Goal: Information Seeking & Learning: Learn about a topic

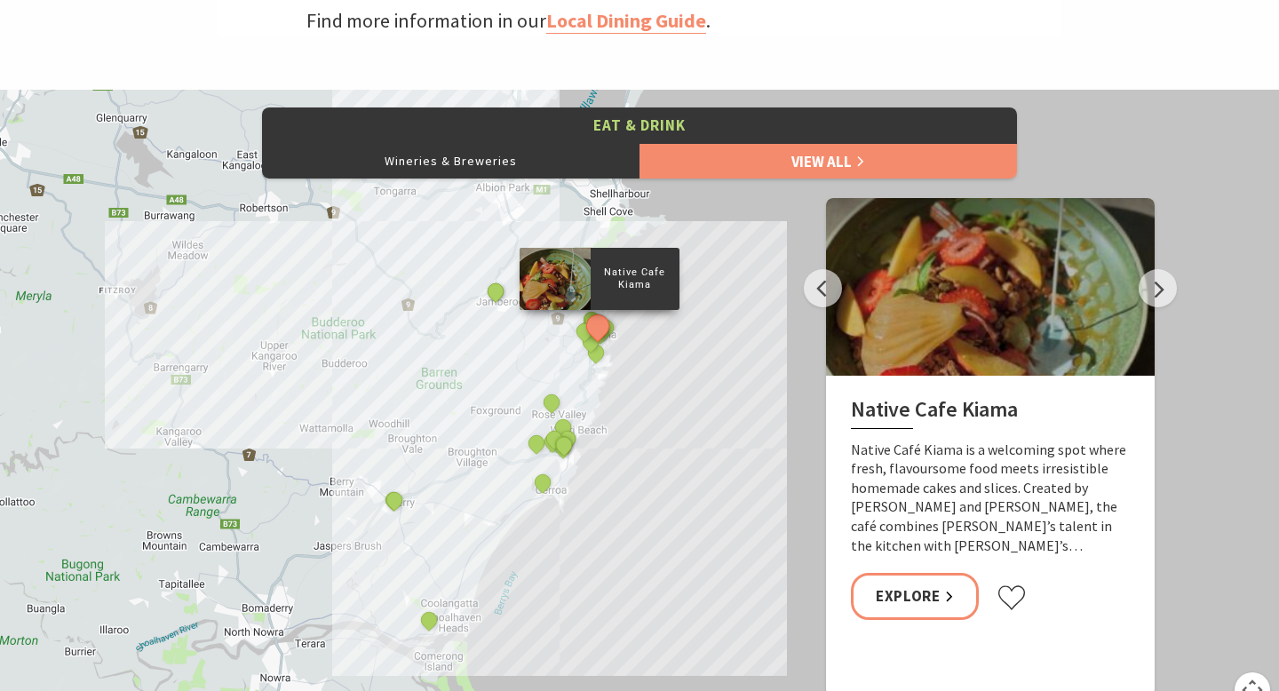
scroll to position [623, 1275]
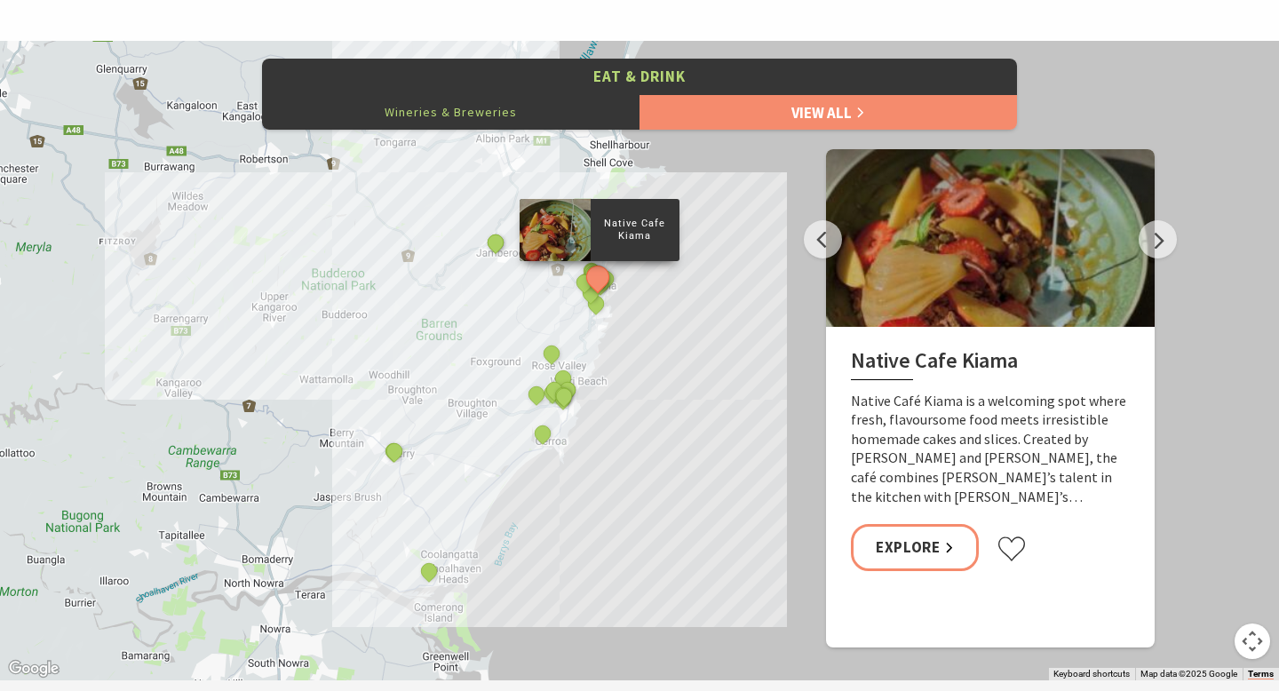
click at [498, 112] on button "Wineries & Breweries" at bounding box center [451, 112] width 378 height 36
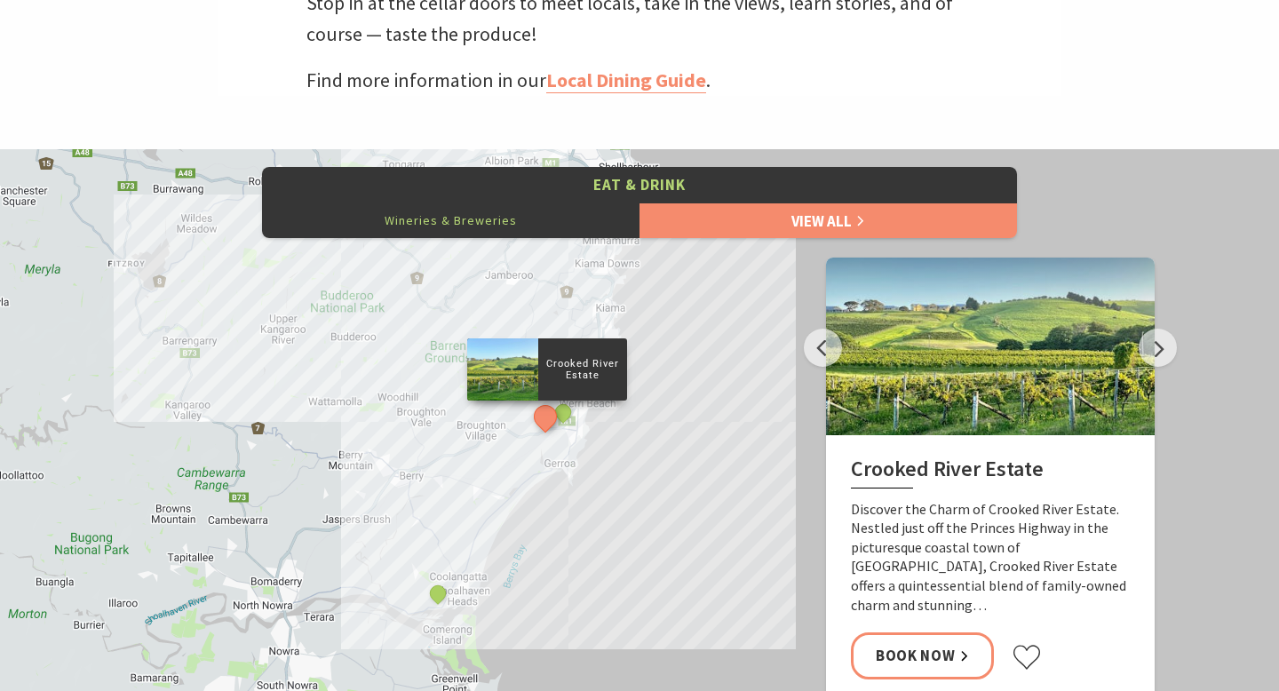
scroll to position [621, 0]
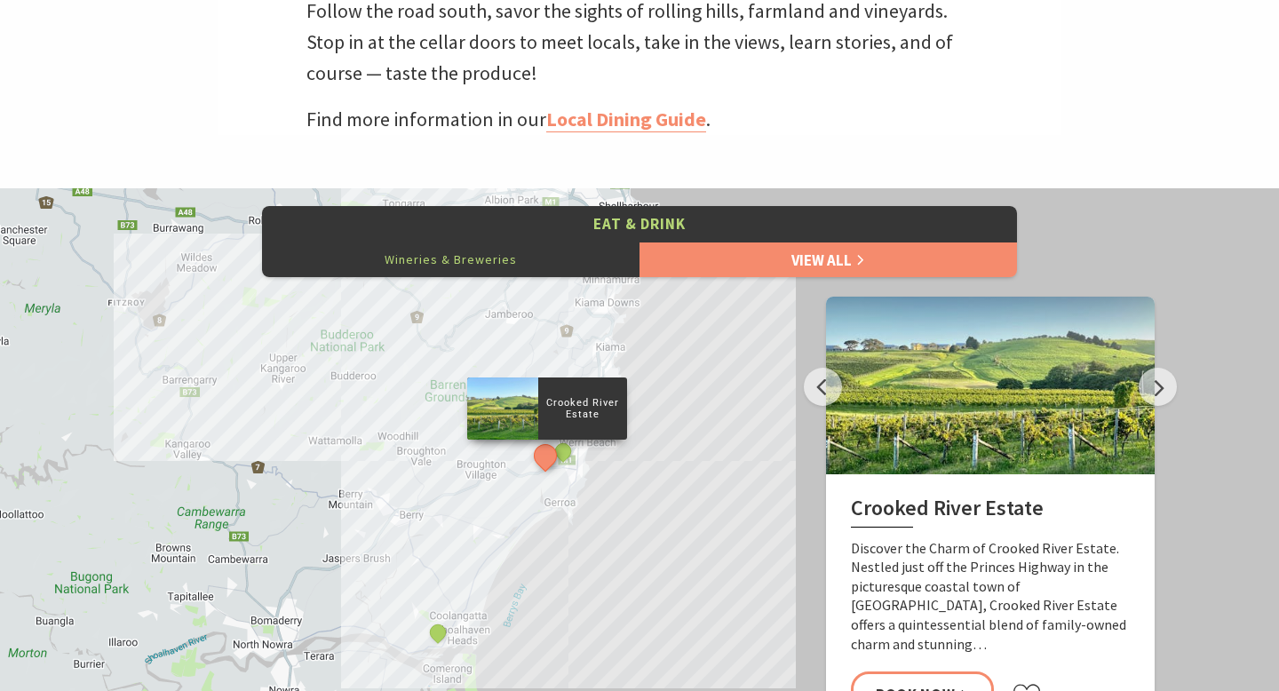
click at [547, 455] on button "See detail about Crooked River Estate" at bounding box center [546, 456] width 33 height 33
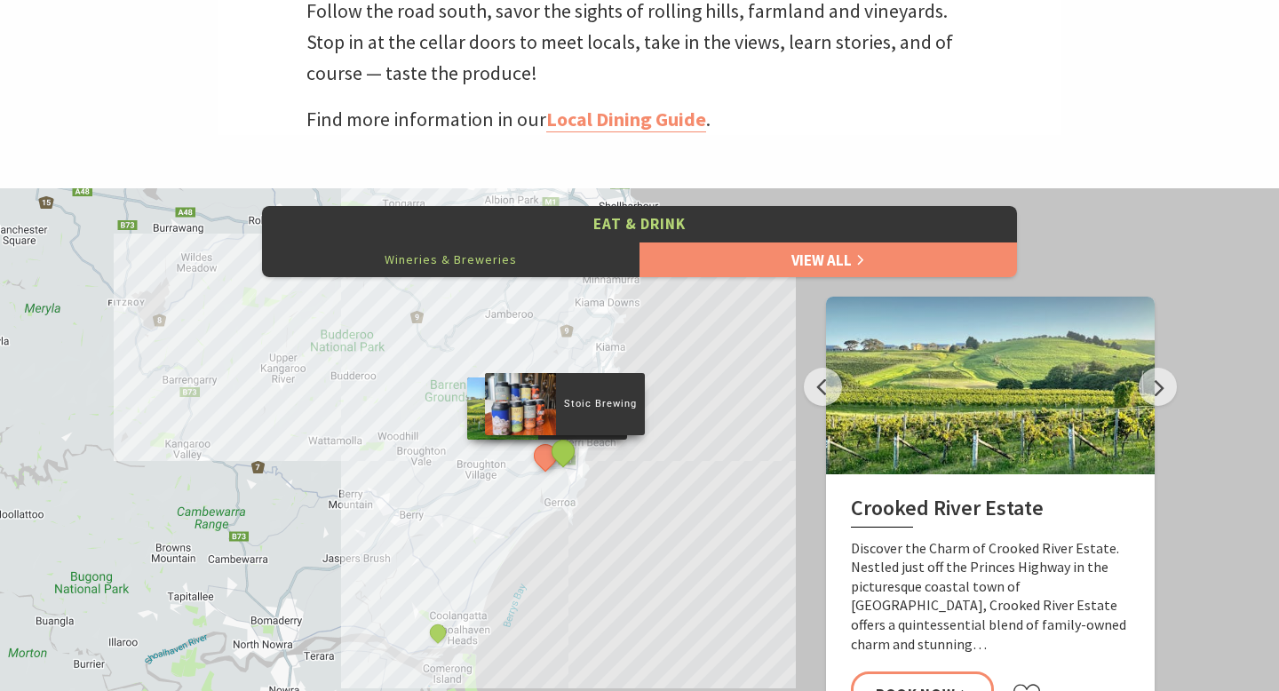
click at [570, 451] on button "See detail about Stoic Brewing" at bounding box center [562, 450] width 33 height 33
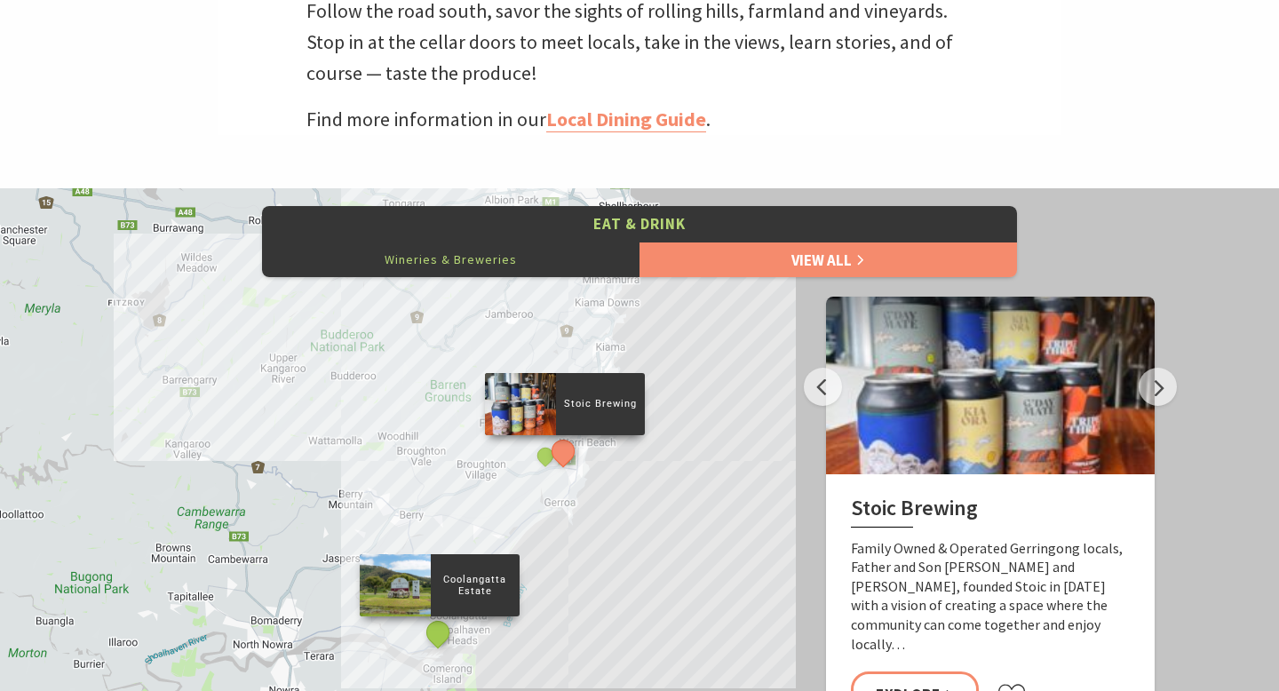
click at [436, 640] on button "See detail about Coolangatta Estate" at bounding box center [438, 632] width 33 height 33
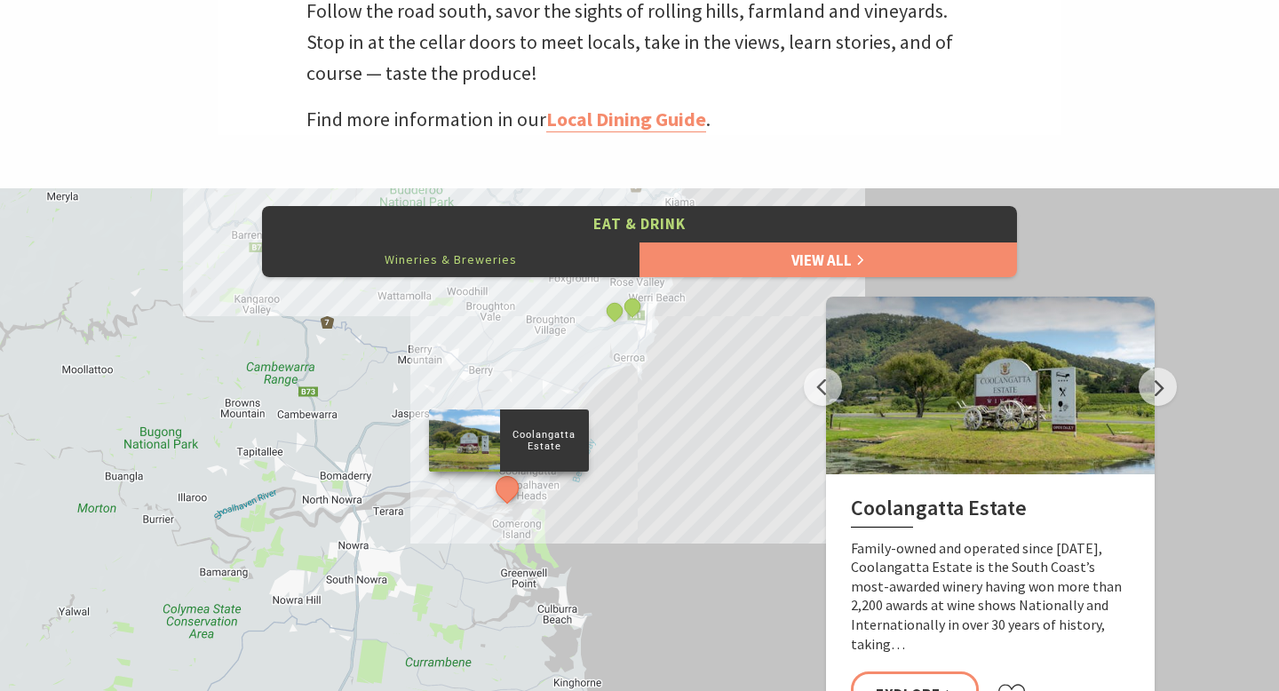
drag, startPoint x: 603, startPoint y: 606, endPoint x: 650, endPoint y: 452, distance: 160.5
click at [650, 452] on div "Crooked River Estate Coolangatta Estate Stoic Brewing" at bounding box center [639, 508] width 1279 height 640
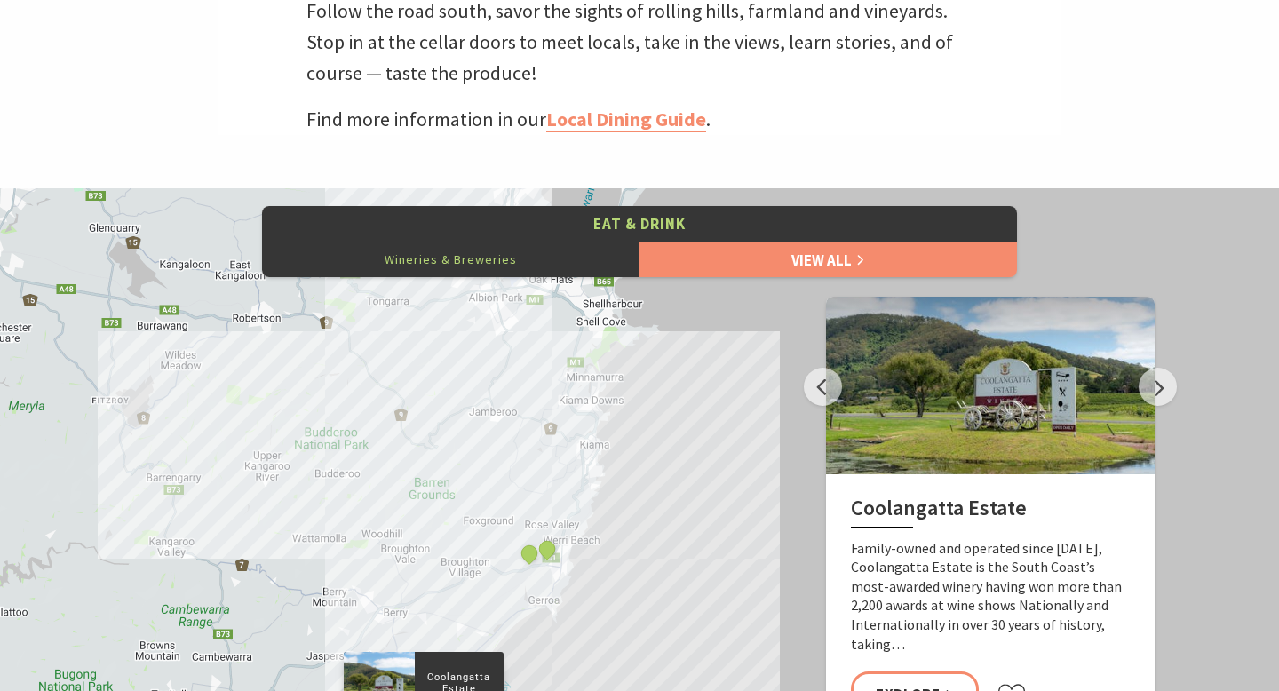
drag, startPoint x: 606, startPoint y: 581, endPoint x: 567, endPoint y: 690, distance: 116.1
click at [567, 690] on div "Crooked River Estate Coolangatta Estate Stoic Brewing" at bounding box center [639, 508] width 1279 height 640
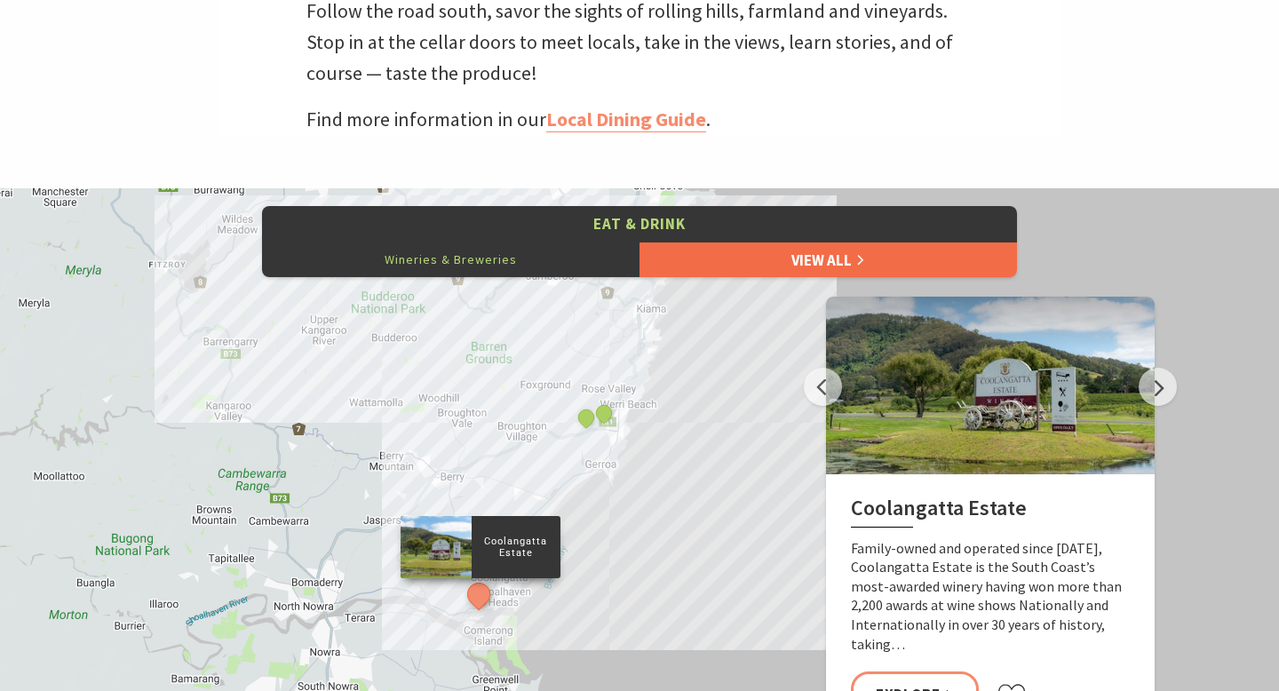
drag, startPoint x: 689, startPoint y: 450, endPoint x: 758, endPoint y: 267, distance: 195.4
click at [758, 267] on div "Eat & Drink Wineries & Breweries View All Previous Stoic Brewing Family Owned &…" at bounding box center [639, 508] width 1279 height 640
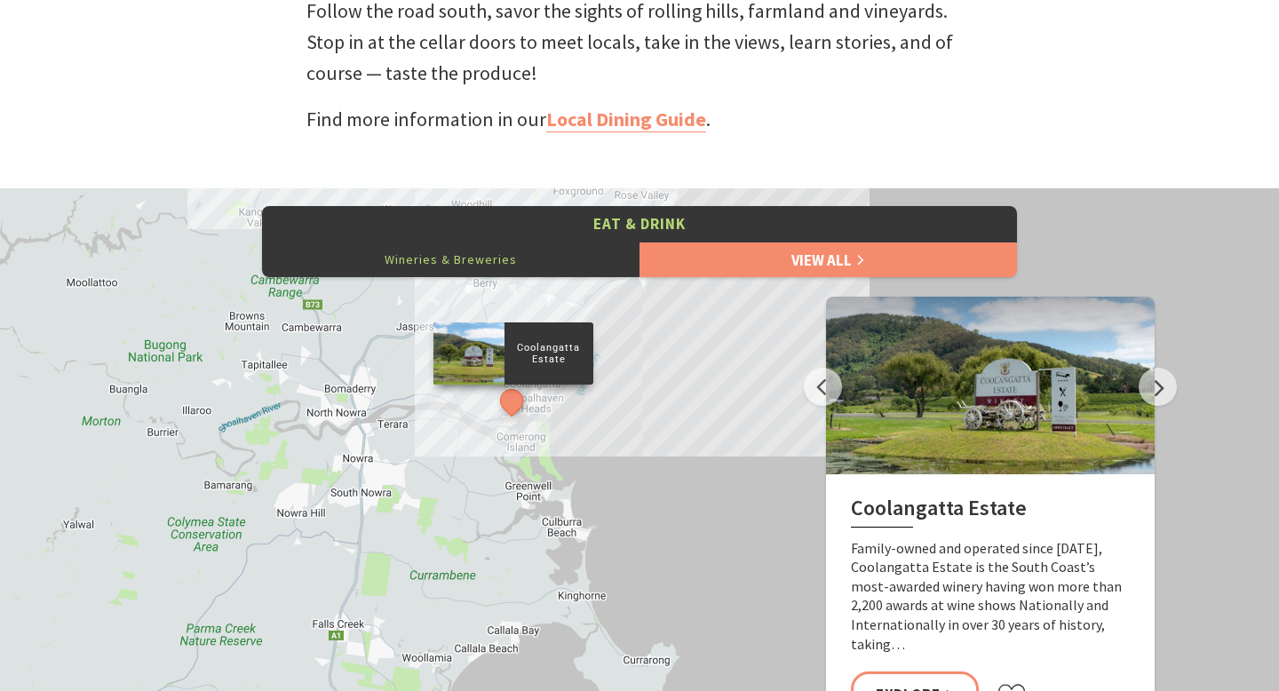
drag, startPoint x: 691, startPoint y: 521, endPoint x: 722, endPoint y: 324, distance: 198.8
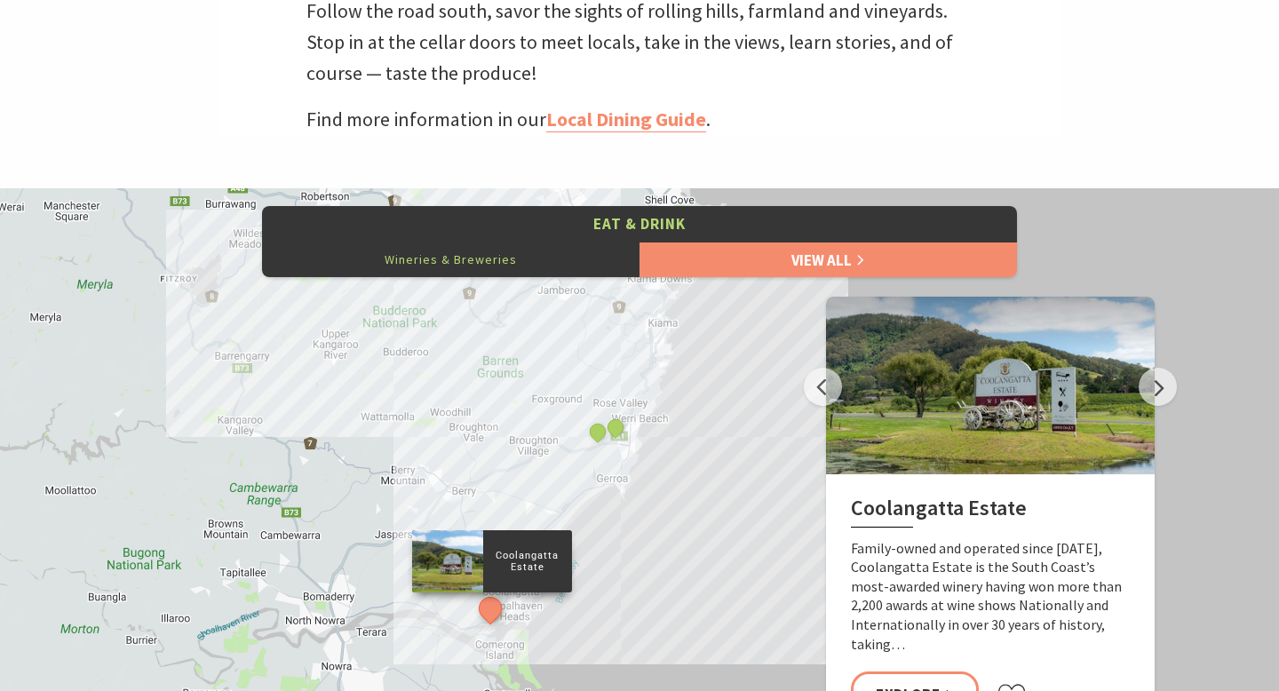
drag, startPoint x: 696, startPoint y: 426, endPoint x: 664, endPoint y: 642, distance: 218.3
click at [665, 642] on div "Crooked River Estate Coolangatta Estate Stoic Brewing" at bounding box center [639, 508] width 1279 height 640
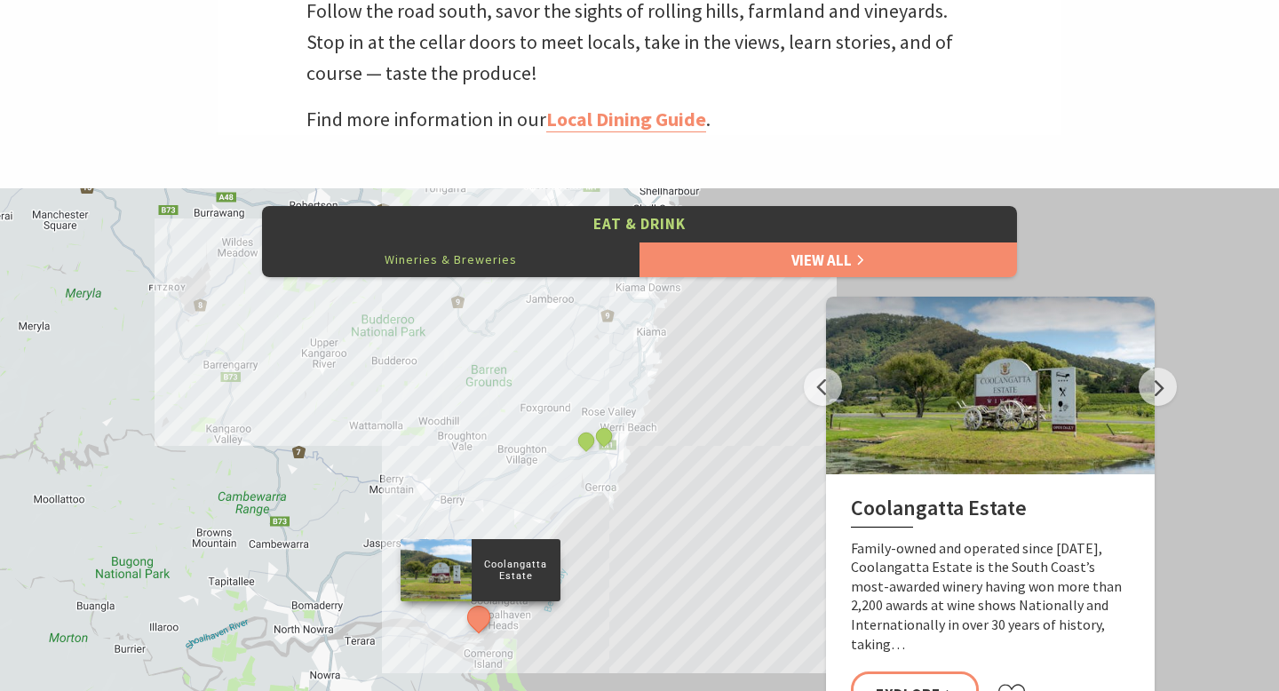
drag, startPoint x: 713, startPoint y: 450, endPoint x: 688, endPoint y: 644, distance: 196.2
click at [688, 644] on div "Crooked River Estate Coolangatta Estate Stoic Brewing" at bounding box center [639, 508] width 1279 height 640
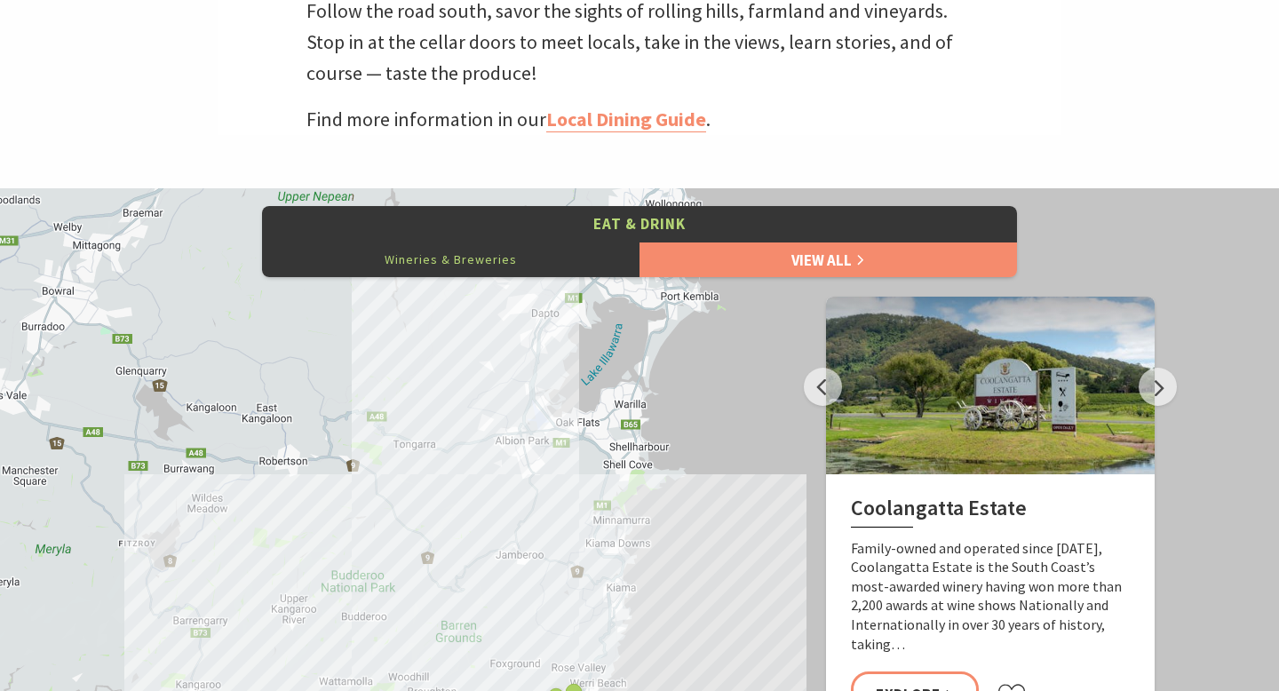
drag, startPoint x: 719, startPoint y: 484, endPoint x: 646, endPoint y: 690, distance: 218.6
click at [646, 690] on div "Crooked River Estate Coolangatta Estate Stoic Brewing" at bounding box center [639, 508] width 1279 height 640
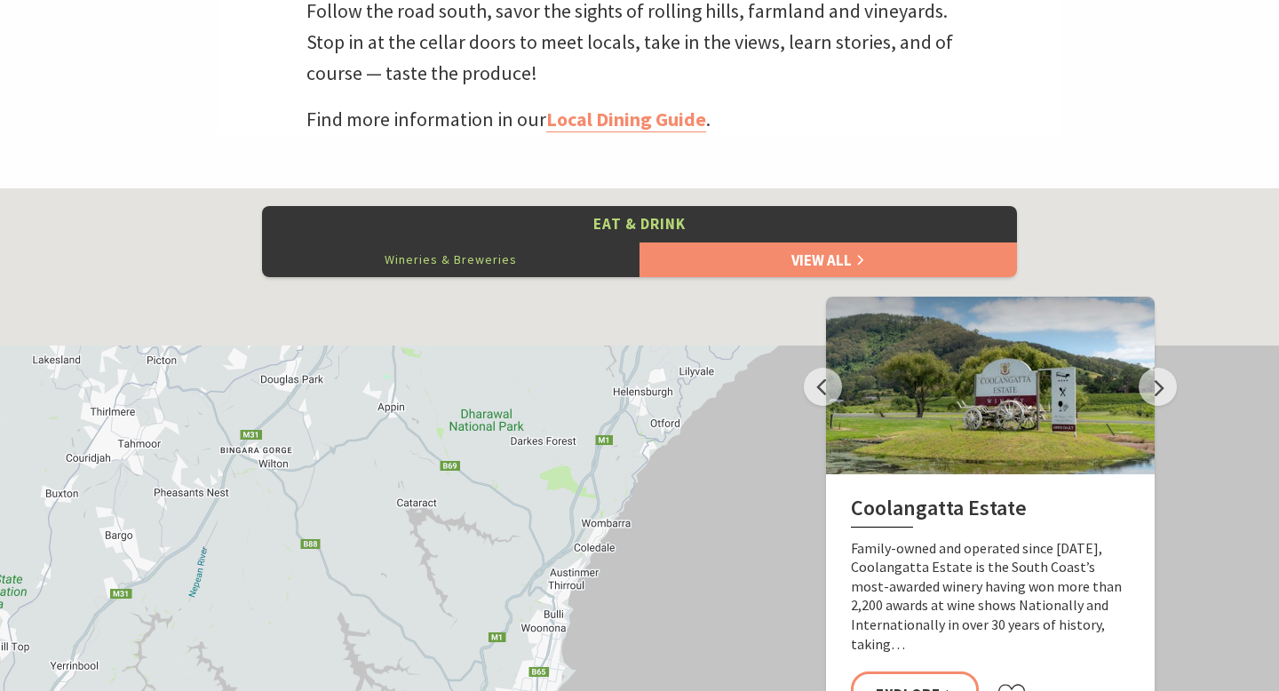
drag, startPoint x: 713, startPoint y: 368, endPoint x: 657, endPoint y: 689, distance: 325.8
click at [657, 689] on div "Crooked River Estate Coolangatta Estate Stoic Brewing" at bounding box center [639, 508] width 1279 height 640
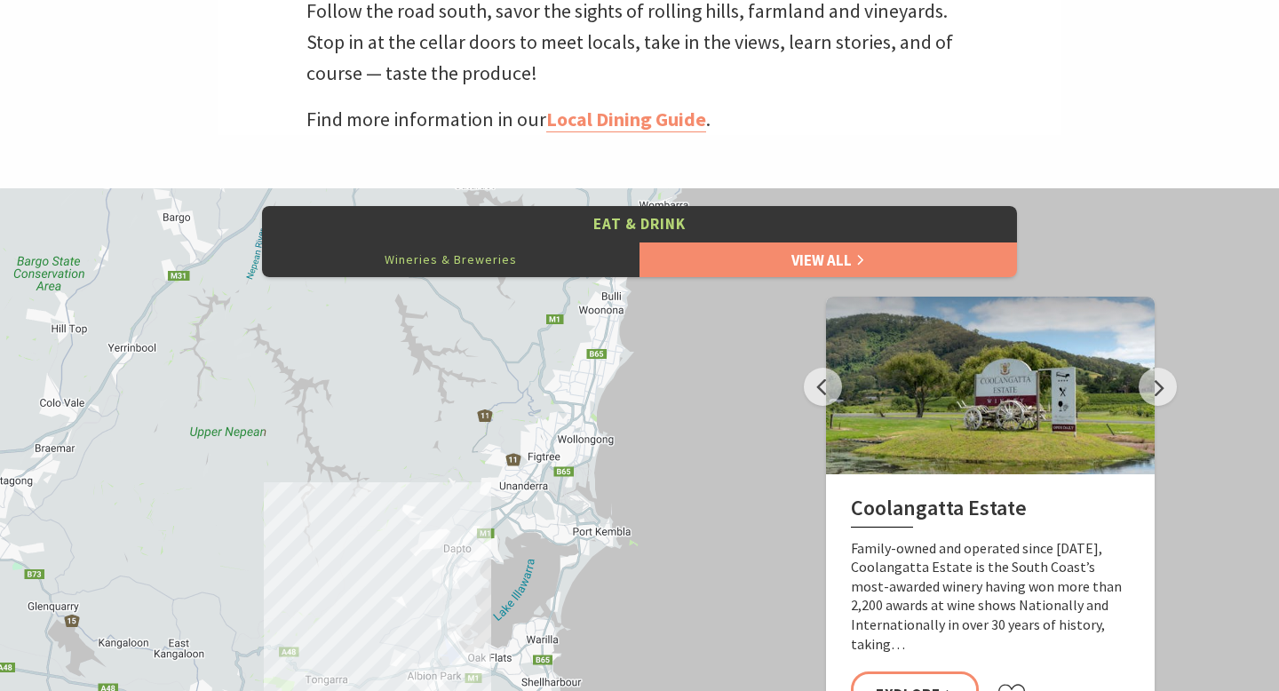
drag, startPoint x: 654, startPoint y: 604, endPoint x: 715, endPoint y: 285, distance: 324.8
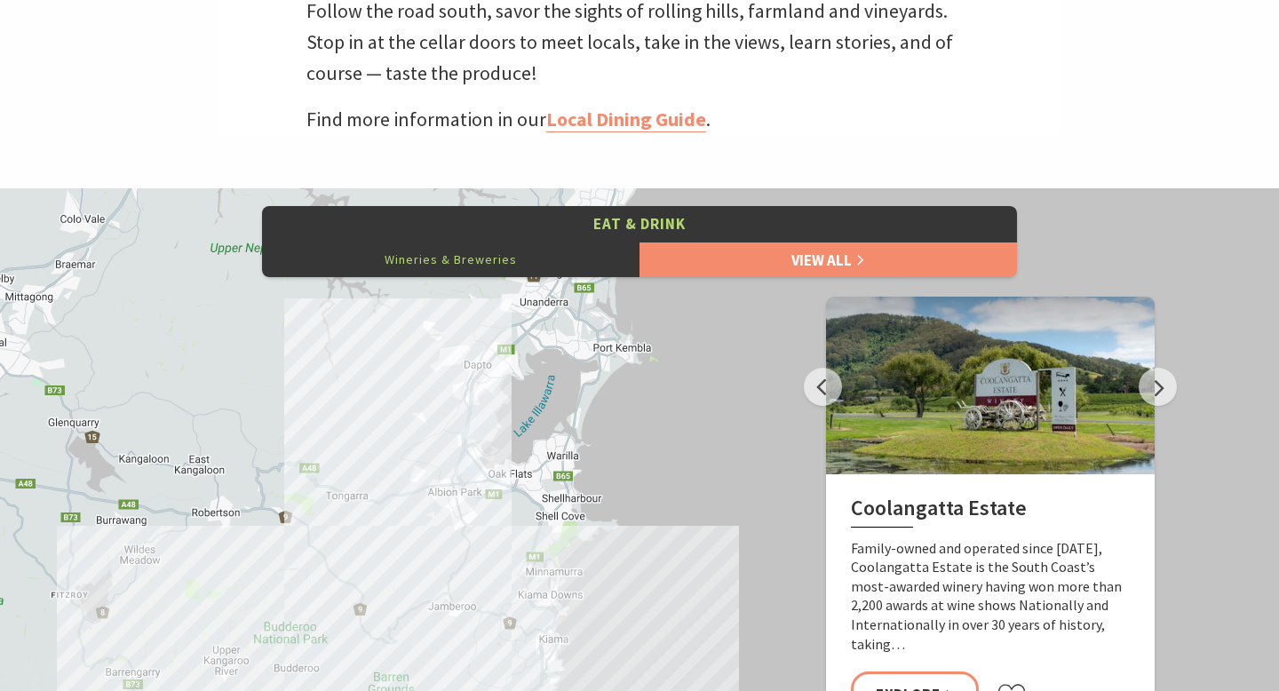
drag, startPoint x: 634, startPoint y: 471, endPoint x: 666, endPoint y: 332, distance: 142.3
click at [665, 333] on div "Crooked River Estate Coolangatta Estate Stoic Brewing" at bounding box center [639, 508] width 1279 height 640
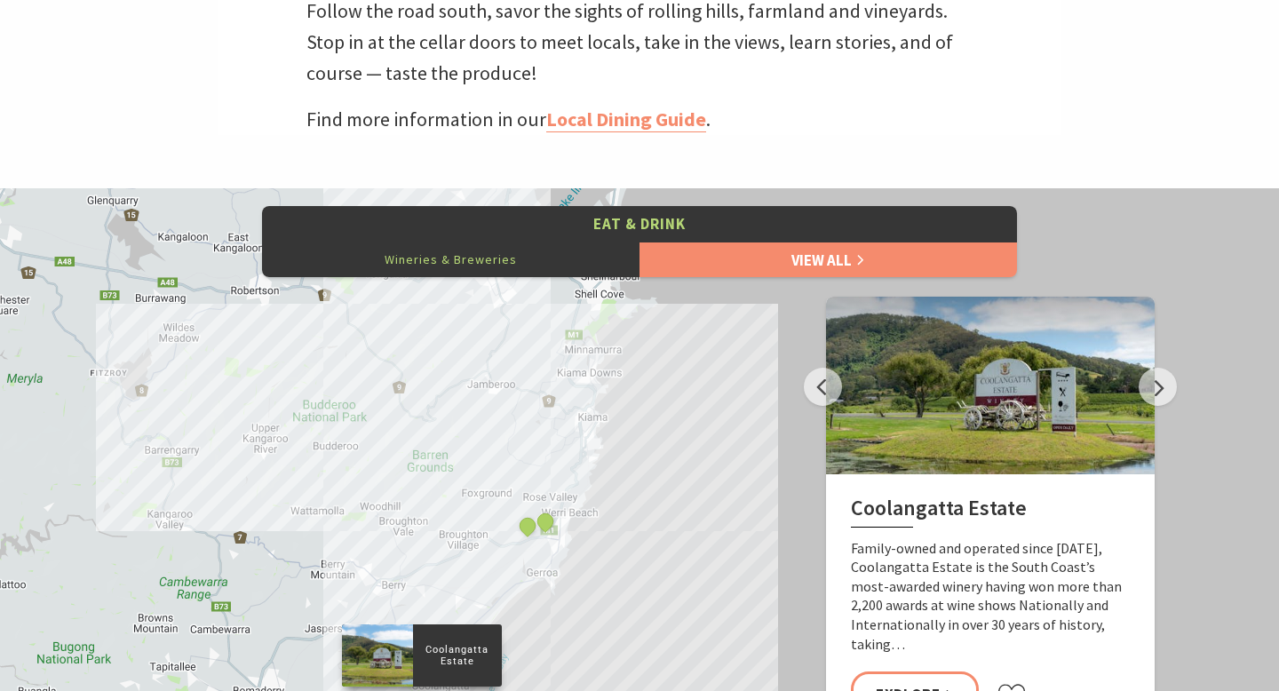
drag, startPoint x: 621, startPoint y: 547, endPoint x: 657, endPoint y: 363, distance: 188.2
click at [657, 363] on div "Crooked River Estate Coolangatta Estate Stoic Brewing" at bounding box center [639, 508] width 1279 height 640
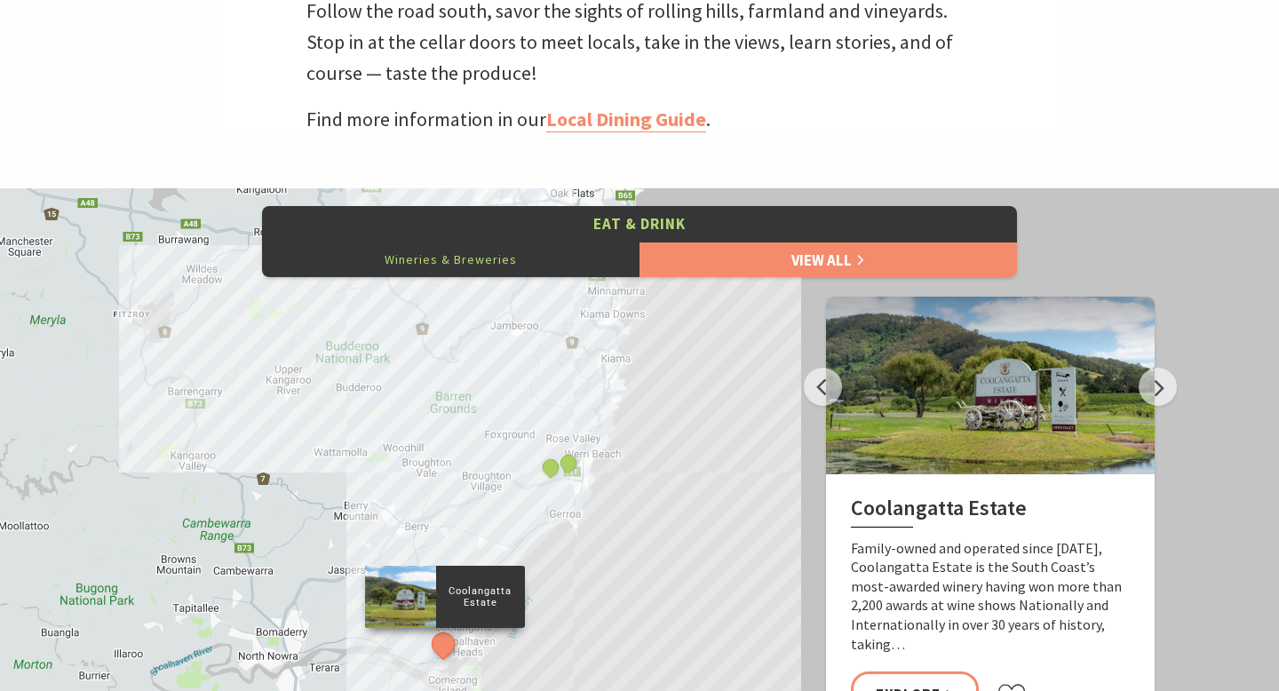
drag, startPoint x: 615, startPoint y: 543, endPoint x: 644, endPoint y: 448, distance: 99.5
click at [645, 448] on div "Crooked River Estate Coolangatta Estate Stoic Brewing" at bounding box center [639, 508] width 1279 height 640
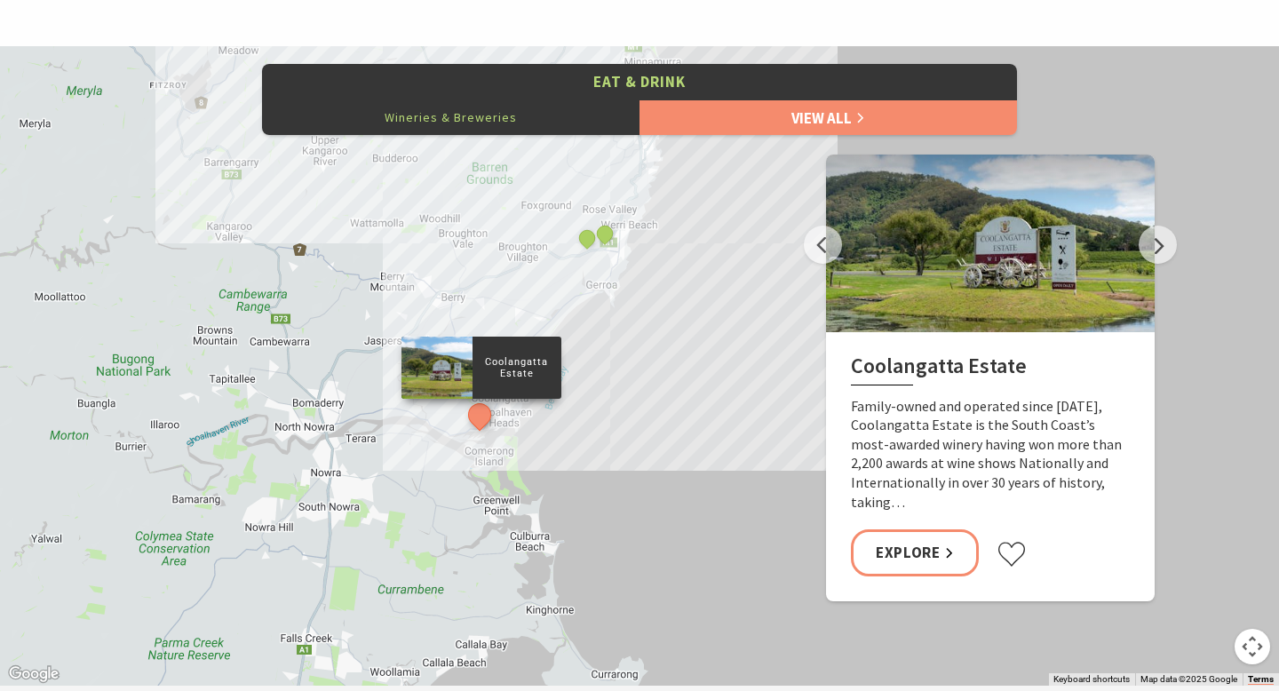
scroll to position [764, 0]
click at [505, 371] on p "Coolangatta Estate" at bounding box center [517, 367] width 89 height 28
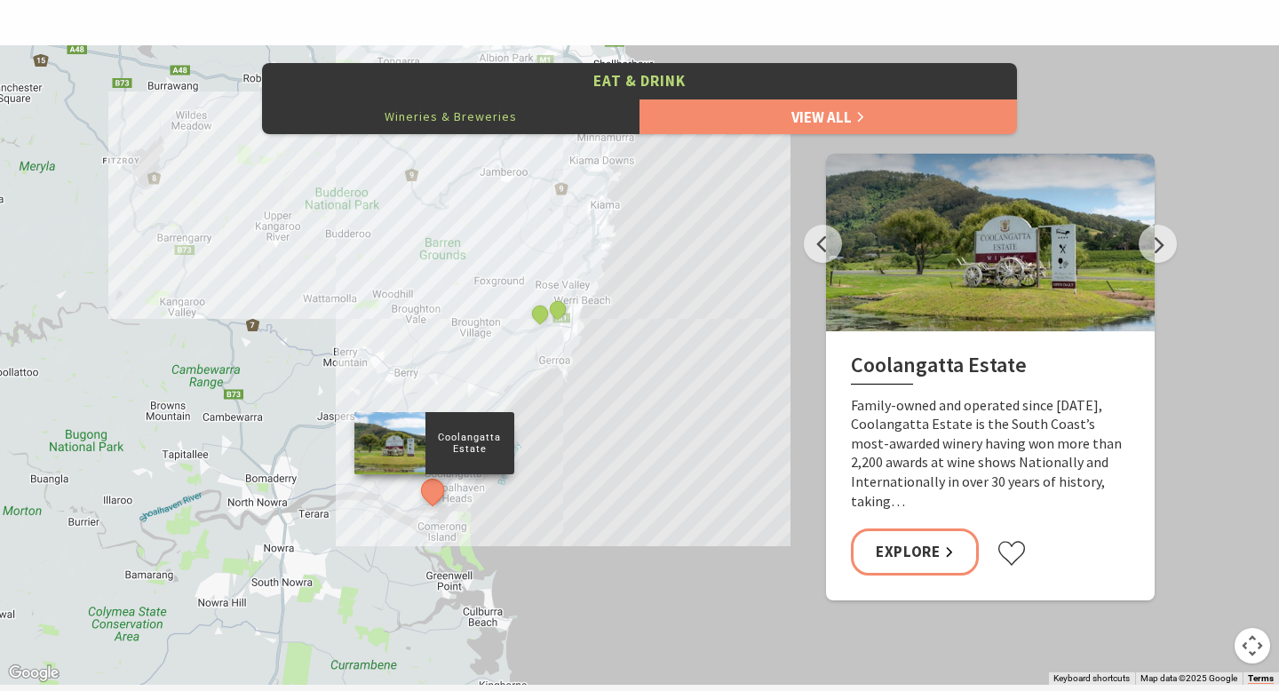
drag, startPoint x: 661, startPoint y: 287, endPoint x: 599, endPoint y: 400, distance: 128.8
click at [599, 400] on div "Crooked River Estate Coolangatta Estate Stoic Brewing" at bounding box center [639, 365] width 1279 height 640
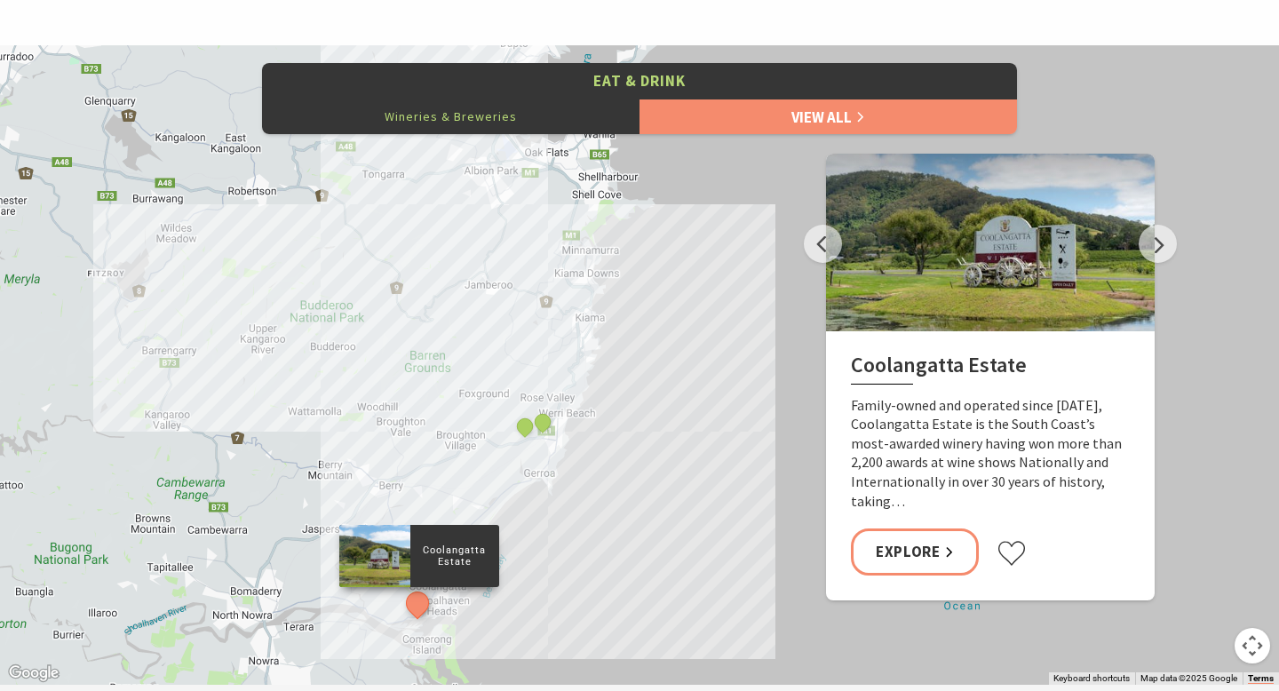
drag, startPoint x: 623, startPoint y: 226, endPoint x: 618, endPoint y: 321, distance: 95.2
click at [618, 321] on div "Crooked River Estate Coolangatta Estate Stoic Brewing" at bounding box center [639, 365] width 1279 height 640
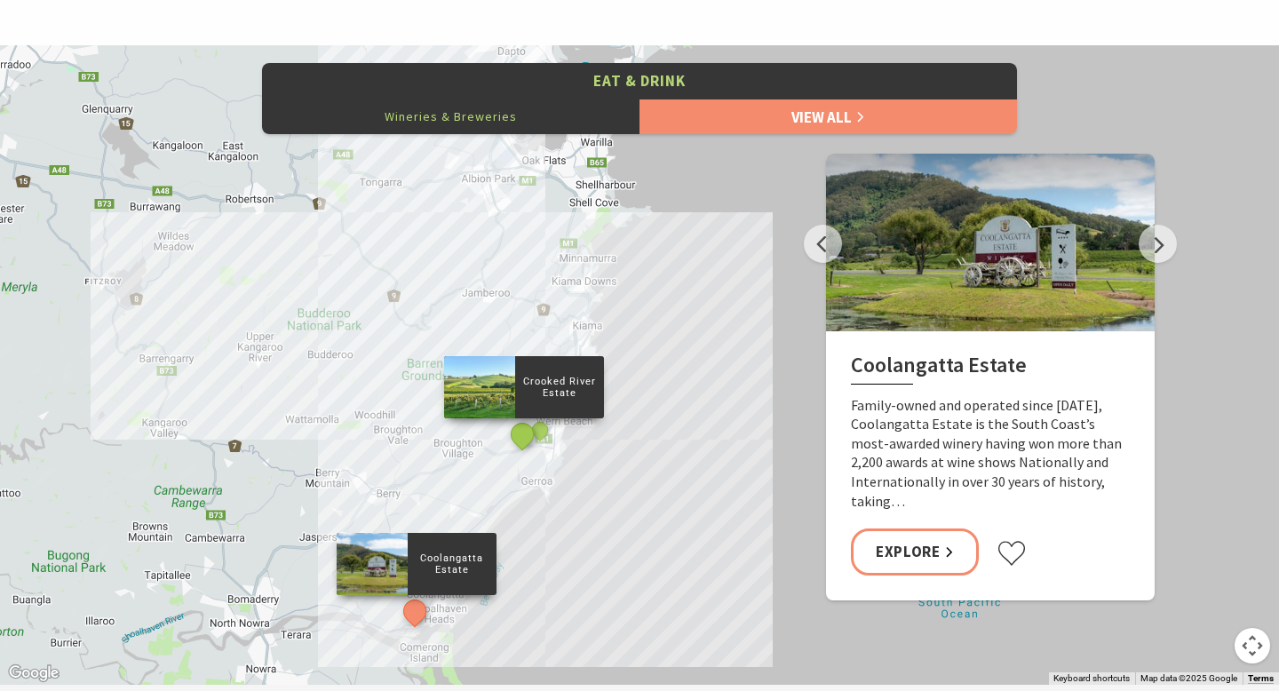
click at [519, 434] on button "See detail about Crooked River Estate" at bounding box center [522, 434] width 33 height 33
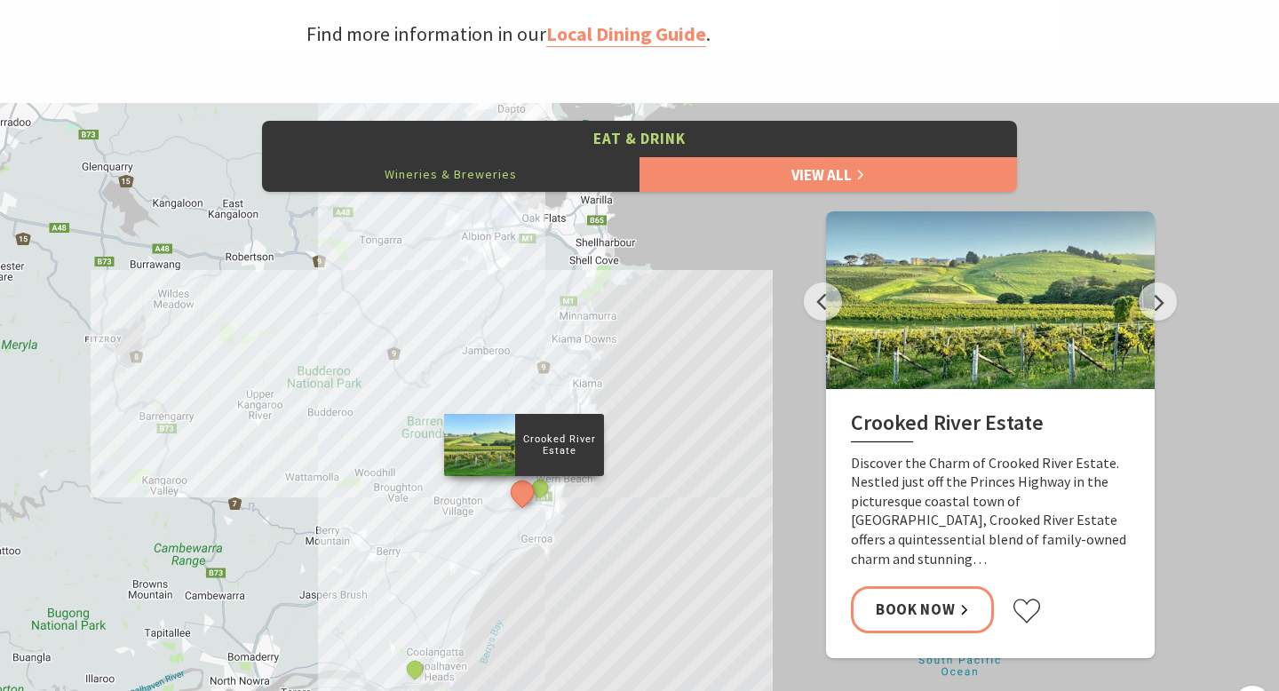
scroll to position [705, 0]
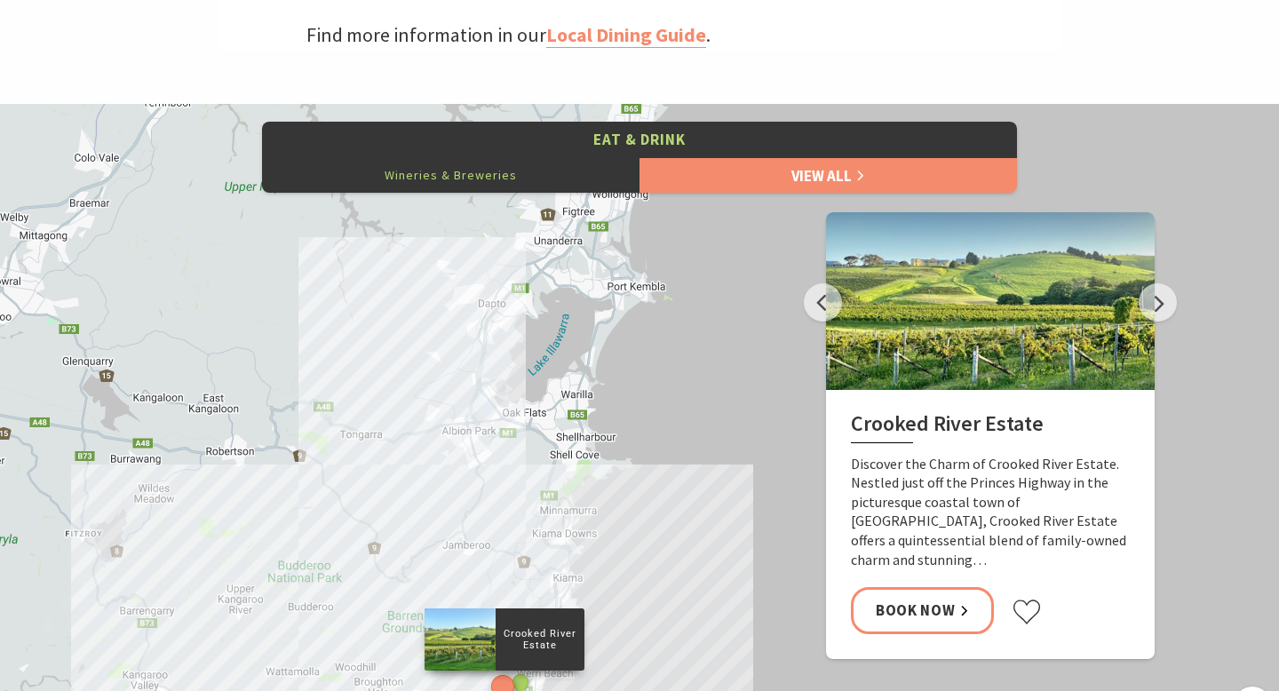
drag, startPoint x: 715, startPoint y: 322, endPoint x: 694, endPoint y: 520, distance: 199.3
click at [694, 520] on div "Crooked River Estate Coolangatta Estate Stoic Brewing" at bounding box center [639, 424] width 1279 height 640
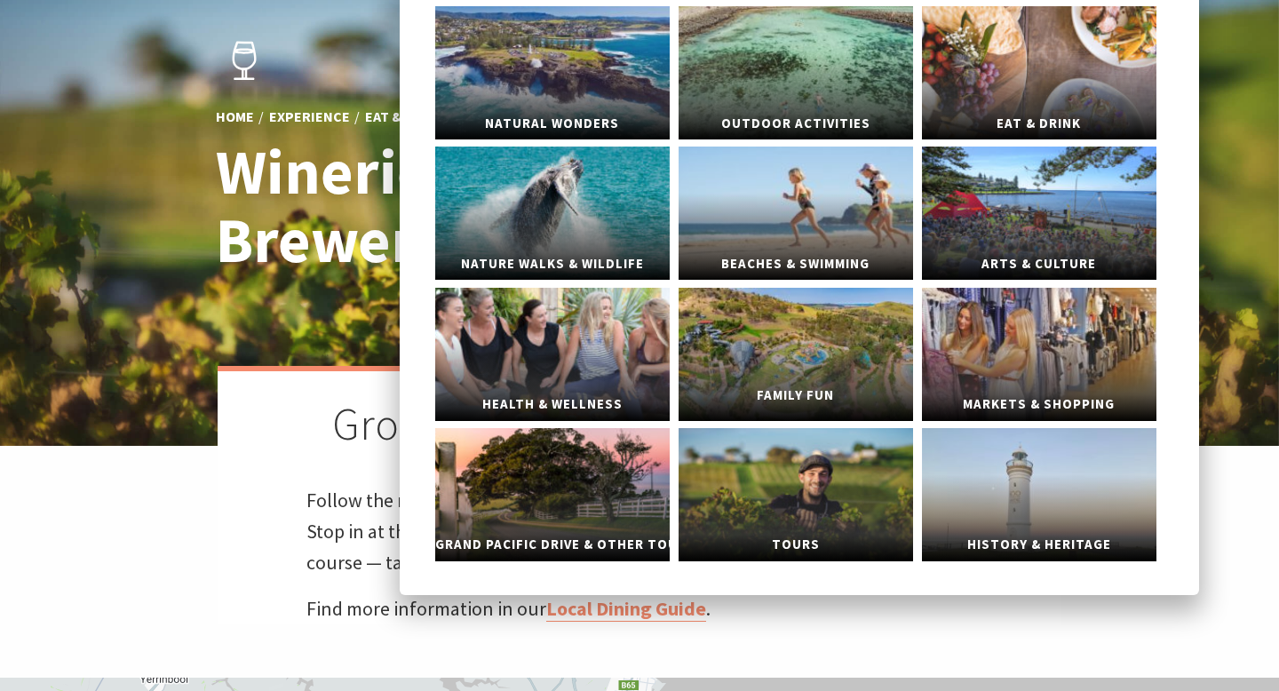
scroll to position [141, 0]
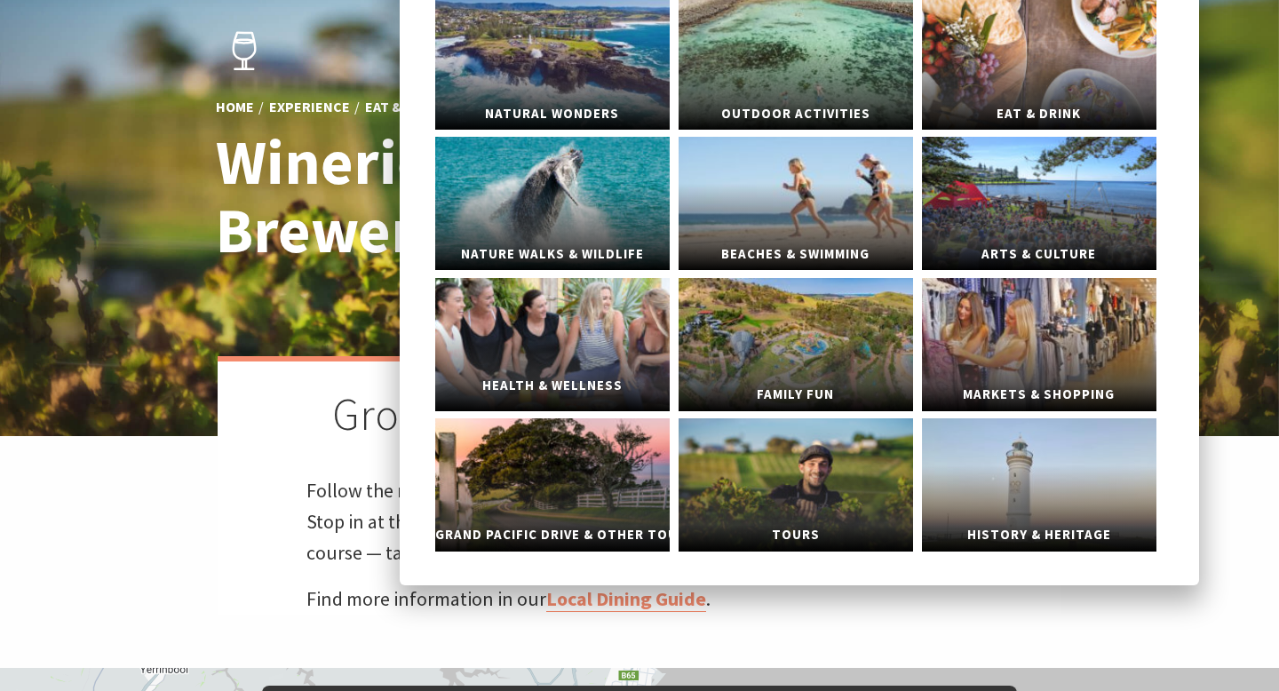
click at [570, 370] on span "Health & Wellness" at bounding box center [552, 386] width 235 height 33
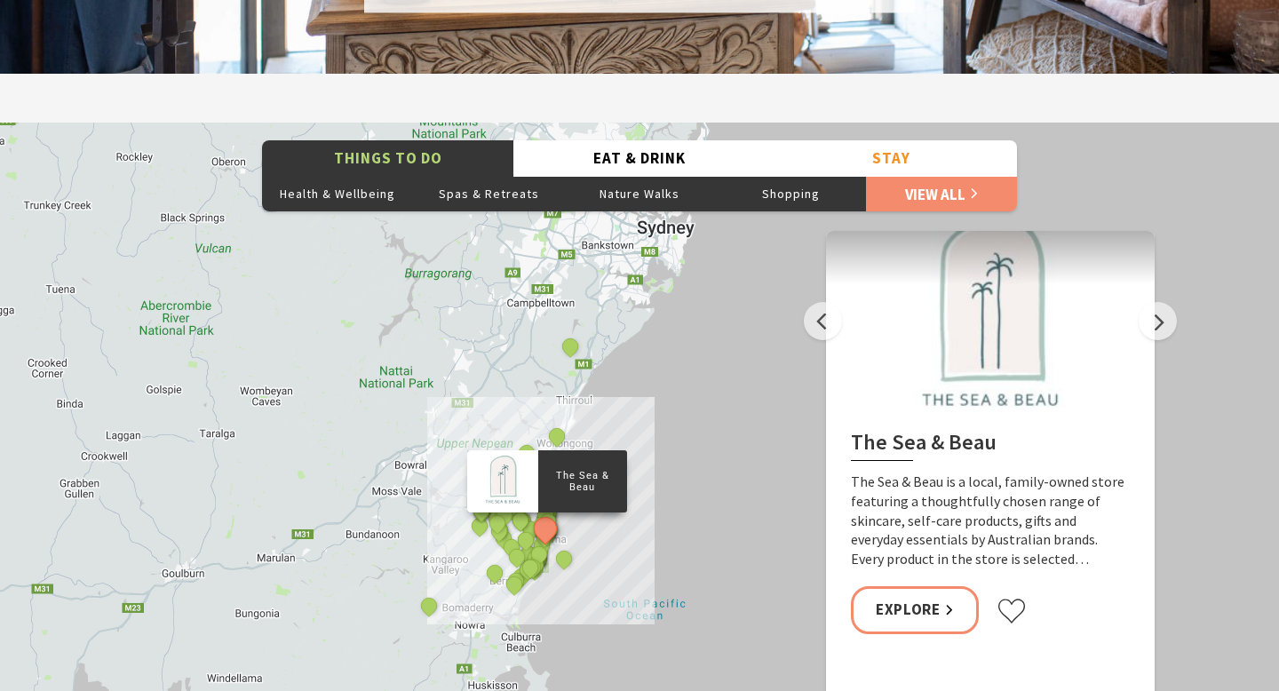
scroll to position [2769, 0]
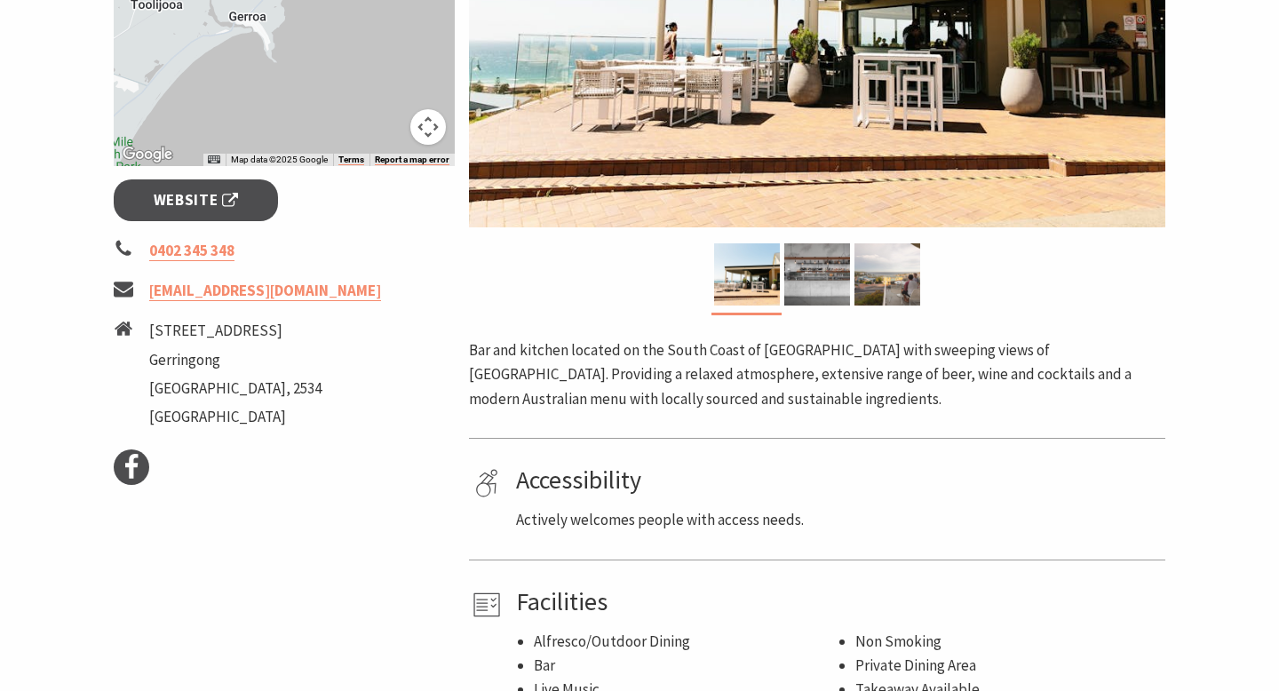
scroll to position [587, 0]
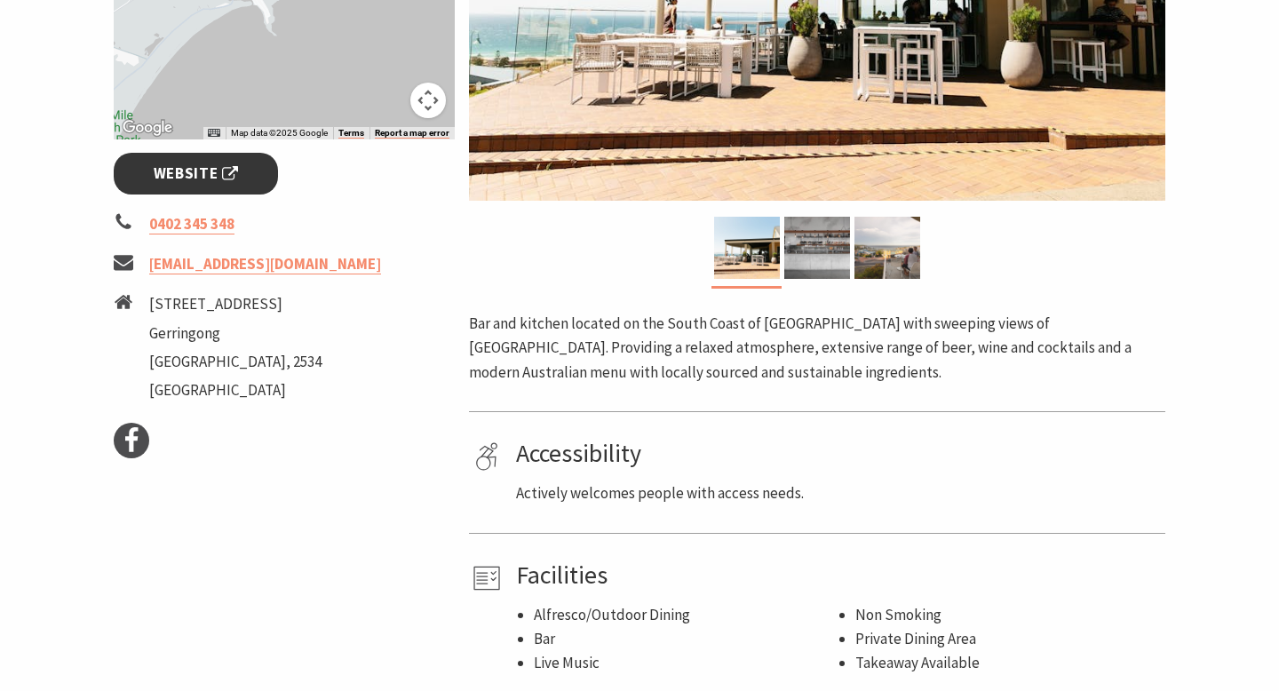
click at [208, 165] on span "Website" at bounding box center [196, 174] width 85 height 24
click at [191, 171] on span "Website" at bounding box center [196, 174] width 85 height 24
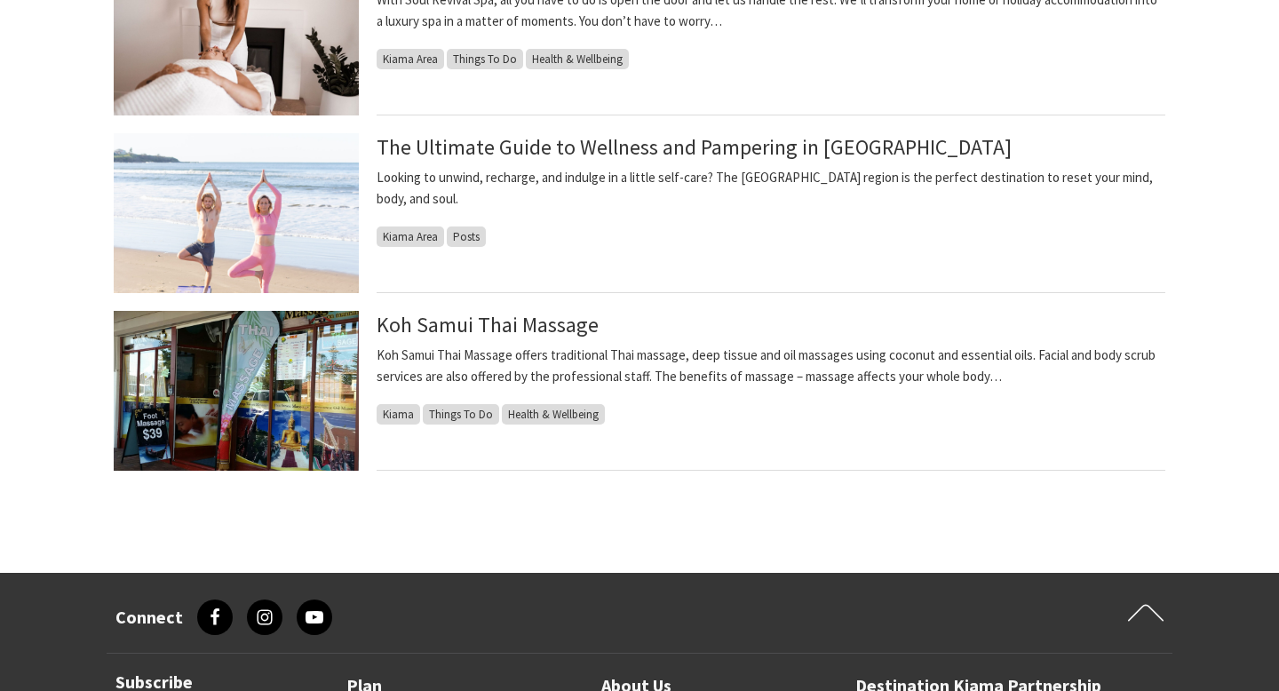
scroll to position [1119, 0]
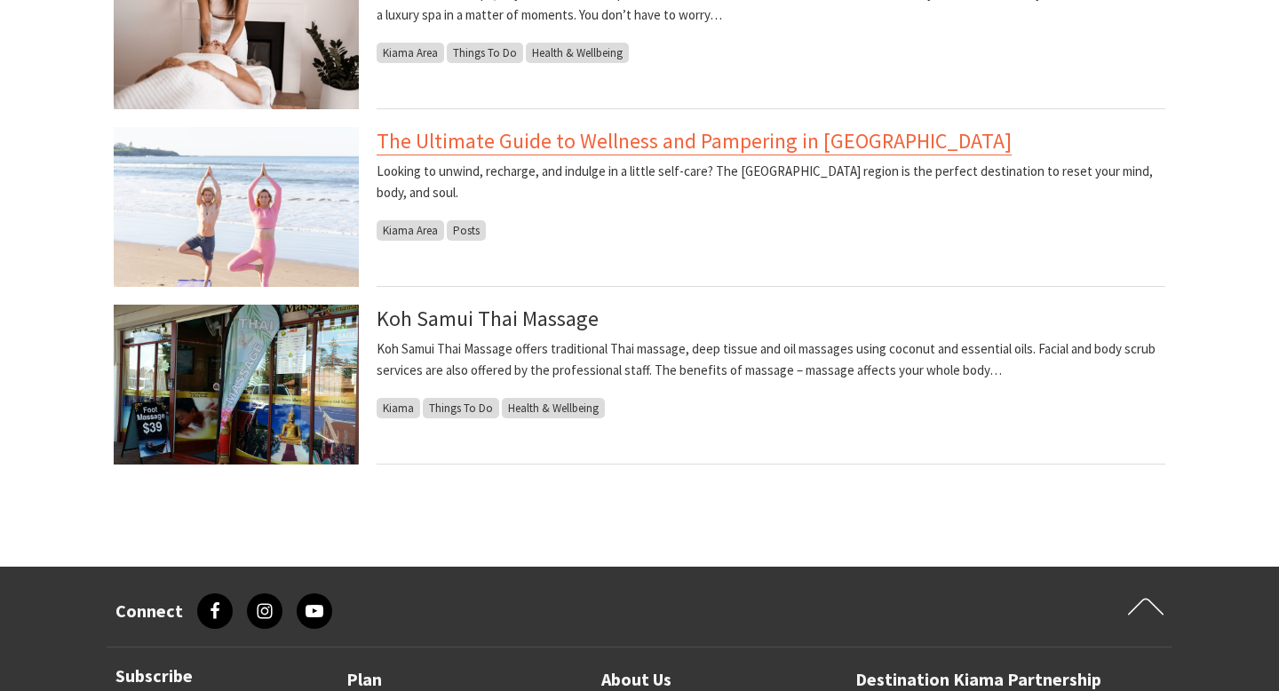
click at [685, 141] on link "The Ultimate Guide to Wellness and Pampering in Kiama" at bounding box center [694, 141] width 635 height 28
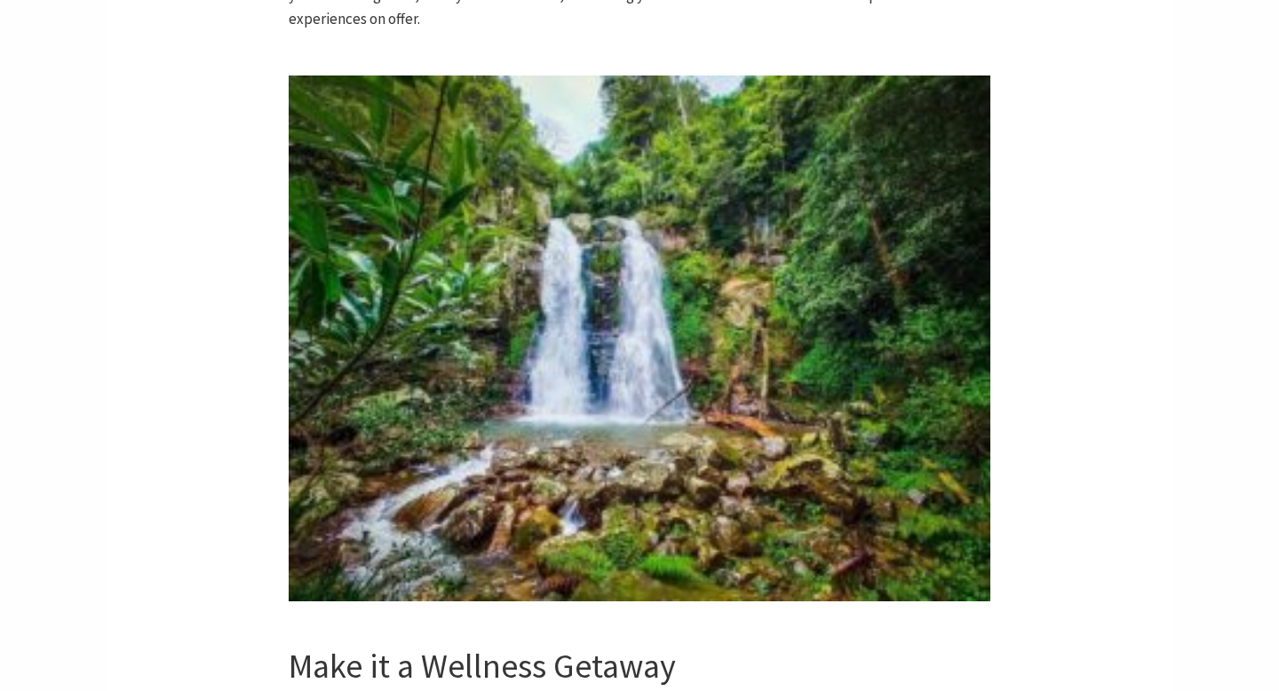
scroll to position [5335, 0]
